Goal: Transaction & Acquisition: Purchase product/service

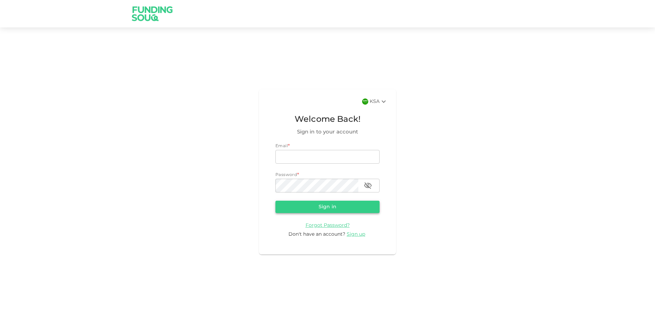
type input "[EMAIL_ADDRESS][DOMAIN_NAME]"
click at [311, 207] on button "Sign in" at bounding box center [328, 206] width 104 height 12
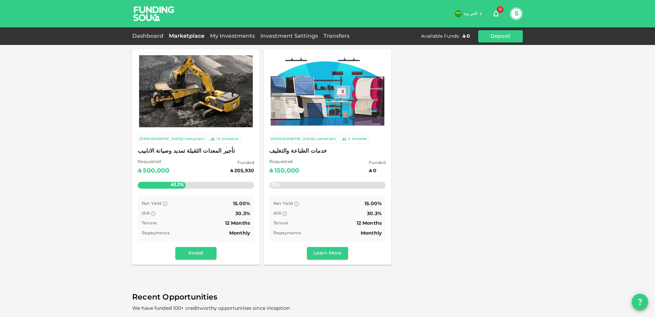
click at [217, 141] on div "13" at bounding box center [219, 139] width 4 height 6
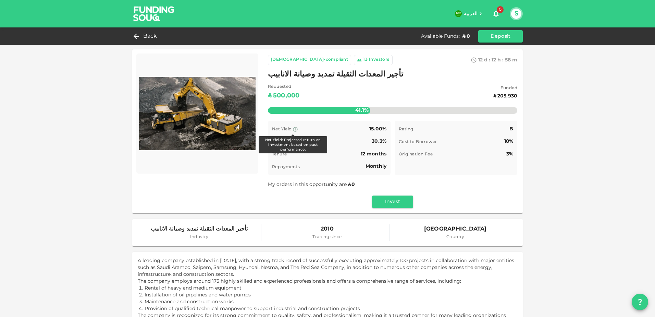
click at [294, 129] on icon at bounding box center [295, 128] width 5 height 5
click at [453, 76] on div "تأجير المعدات الثقيلة تمديد وصيانة الانابيب" at bounding box center [392, 74] width 249 height 13
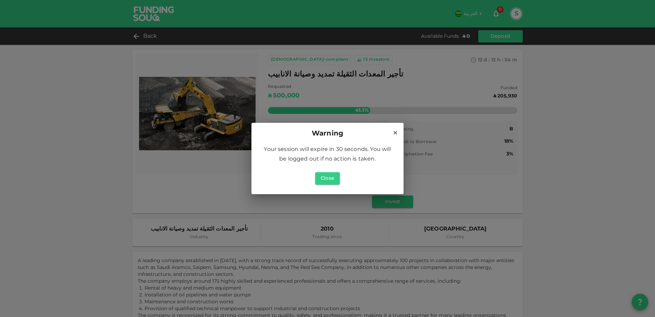
click at [395, 132] on icon at bounding box center [395, 133] width 6 height 6
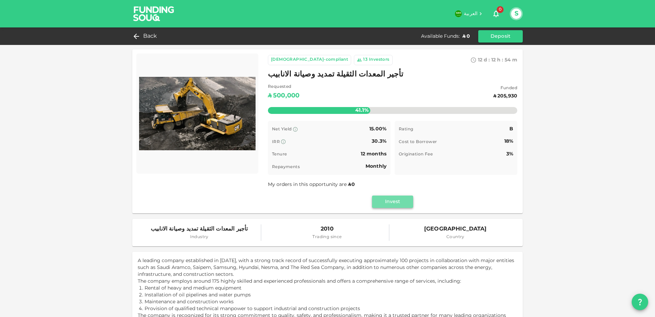
click at [397, 208] on button "Invest" at bounding box center [392, 201] width 41 height 12
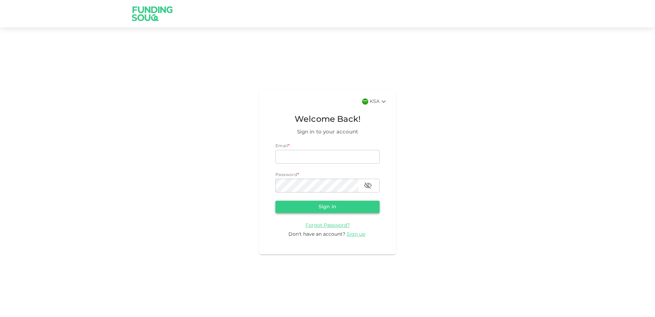
type input "[EMAIL_ADDRESS][DOMAIN_NAME]"
click at [323, 207] on button "Sign in" at bounding box center [328, 206] width 104 height 12
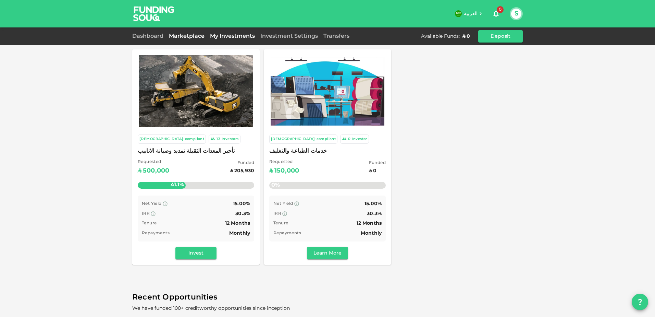
click at [247, 35] on link "My Investments" at bounding box center [232, 36] width 50 height 5
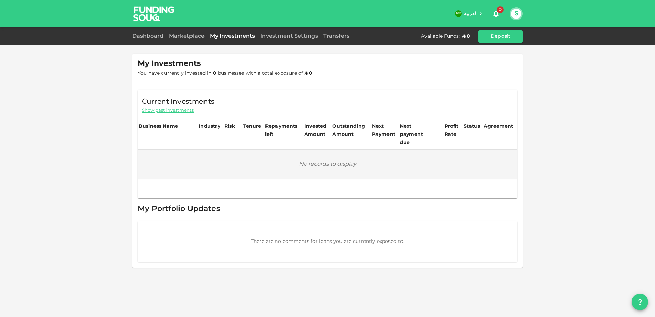
click at [265, 40] on div "Investment Settings" at bounding box center [289, 36] width 63 height 8
click at [268, 39] on div "Investment Settings" at bounding box center [289, 36] width 63 height 8
click at [263, 37] on link "Investment Settings" at bounding box center [289, 36] width 63 height 5
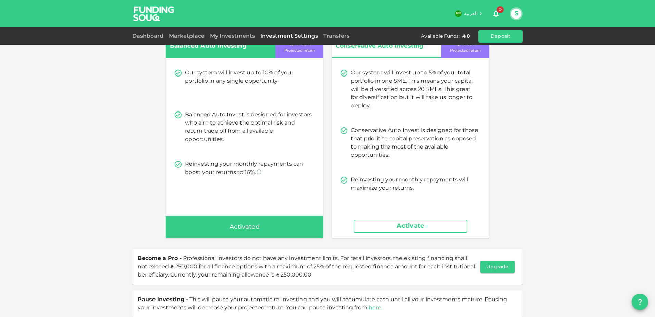
scroll to position [49, 0]
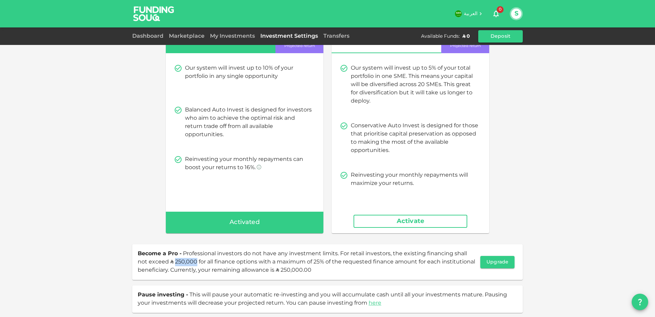
drag, startPoint x: 160, startPoint y: 261, endPoint x: 183, endPoint y: 264, distance: 22.4
click at [183, 264] on span "Professional investors do not have any investment limits. For retail investors,…" at bounding box center [307, 262] width 338 height 22
drag, startPoint x: 292, startPoint y: 261, endPoint x: 313, endPoint y: 261, distance: 20.9
click at [313, 261] on span "Professional investors do not have any investment limits. For retail investors,…" at bounding box center [307, 262] width 338 height 22
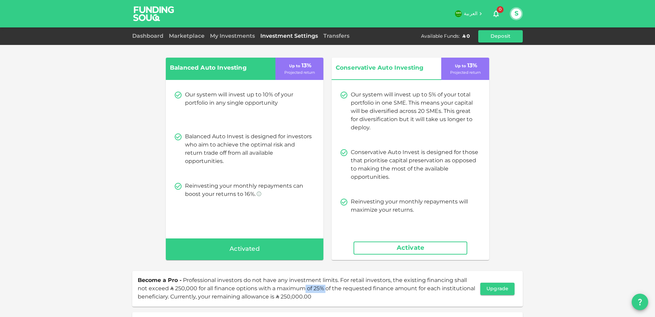
scroll to position [0, 0]
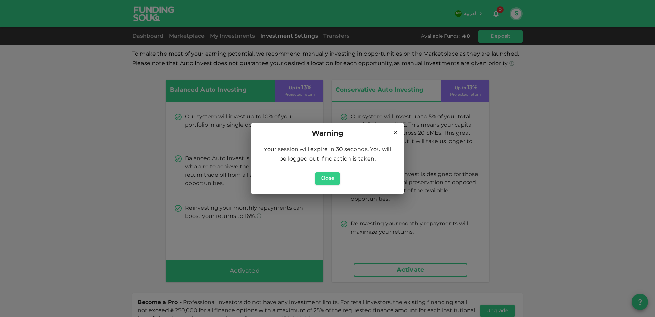
click at [329, 171] on div "Close" at bounding box center [328, 178] width 136 height 18
click at [325, 179] on button "Close" at bounding box center [327, 178] width 25 height 12
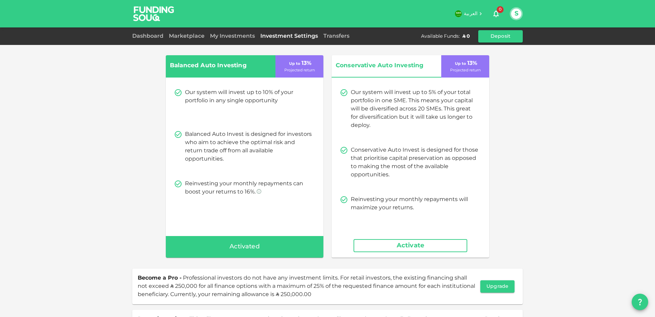
scroll to position [49, 0]
